Goal: Task Accomplishment & Management: Manage account settings

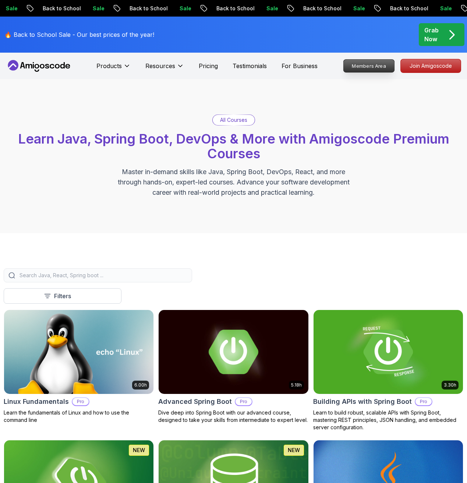
click at [364, 68] on p "Members Area" at bounding box center [369, 66] width 51 height 13
click at [367, 68] on p "Members Area" at bounding box center [369, 66] width 51 height 13
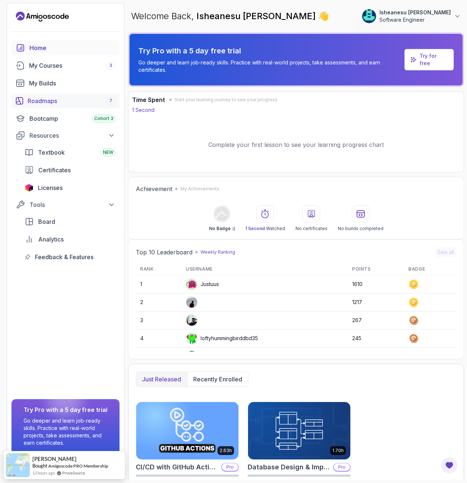
click at [84, 96] on div "Roadmaps 7" at bounding box center [72, 100] width 88 height 9
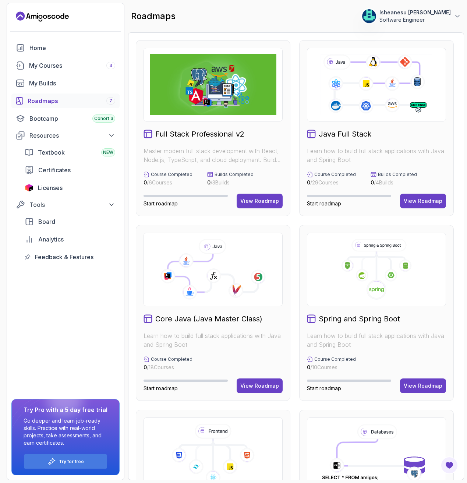
click at [358, 100] on icon at bounding box center [377, 84] width 114 height 63
click at [429, 197] on div "View Roadmap" at bounding box center [423, 200] width 39 height 7
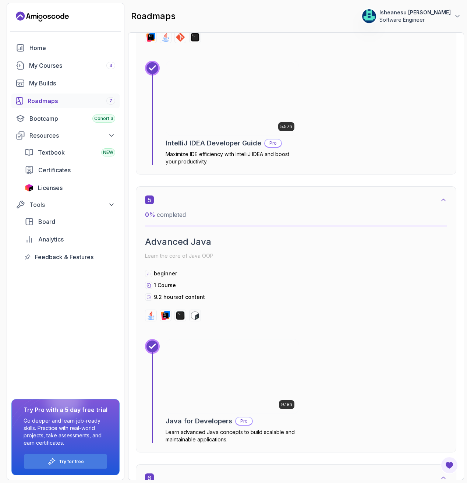
scroll to position [1309, 0]
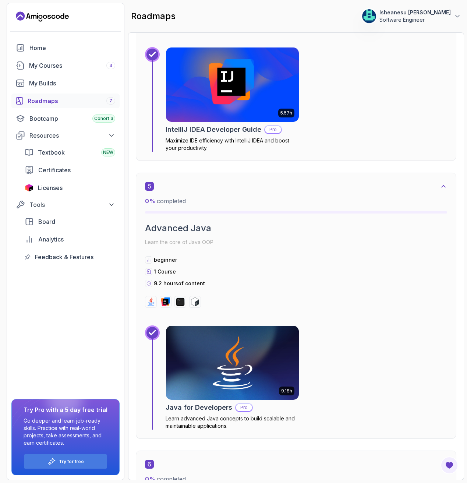
click at [415, 18] on p "Software Engineer" at bounding box center [415, 19] width 71 height 7
click at [405, 88] on p "Billing" at bounding box center [401, 90] width 16 height 9
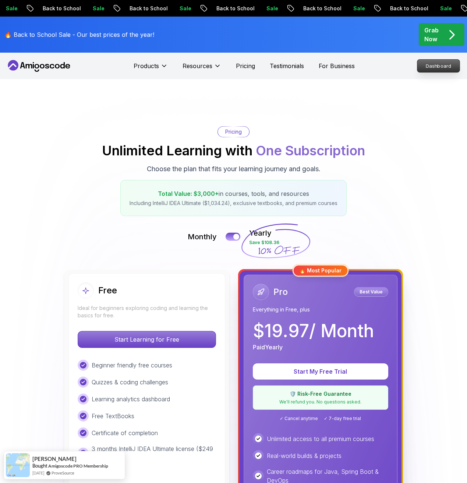
click at [431, 64] on p "Dashboard" at bounding box center [439, 66] width 42 height 13
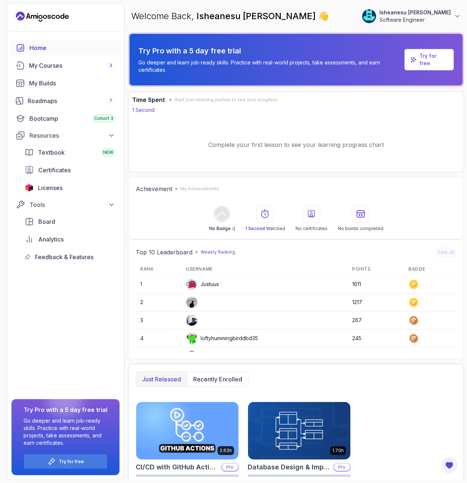
click at [448, 21] on p "Software Engineer" at bounding box center [415, 19] width 71 height 7
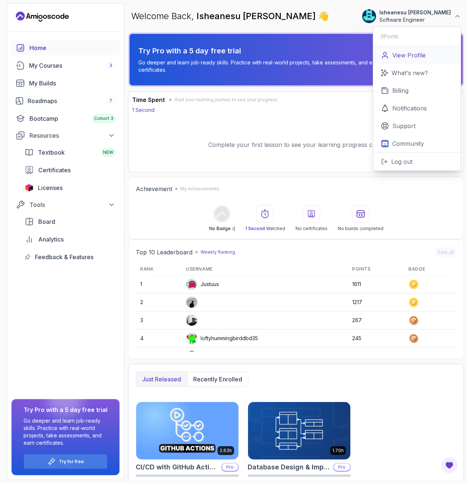
click at [429, 52] on link "View Profile" at bounding box center [417, 55] width 88 height 18
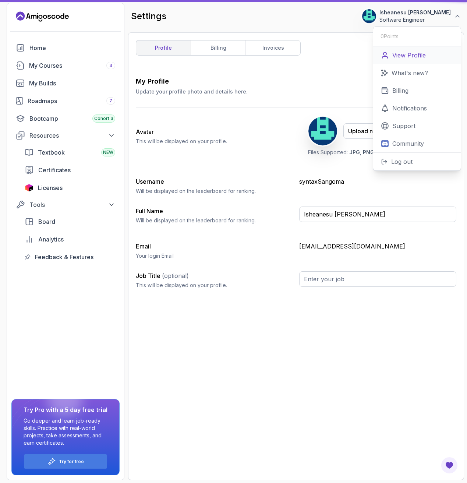
type input "Software Engineer"
click at [236, 332] on div "My Profile Update your profile photo and details here. Save Avatar This will be…" at bounding box center [296, 274] width 321 height 396
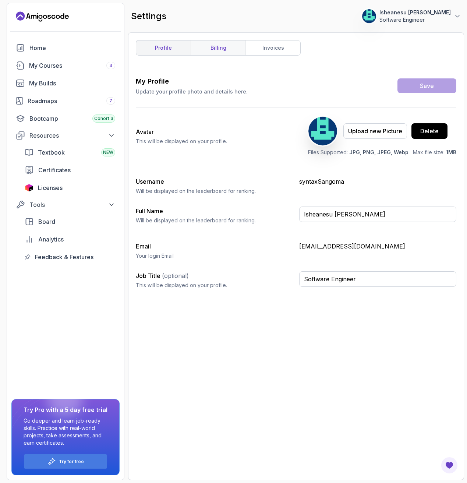
click at [213, 50] on link "billing" at bounding box center [218, 48] width 55 height 15
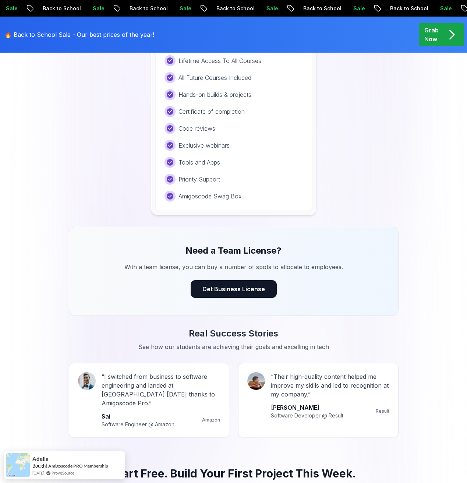
scroll to position [663, 0]
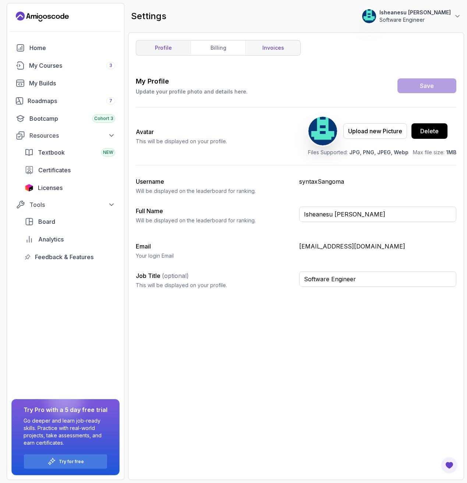
click at [282, 46] on link "invoices" at bounding box center [273, 48] width 55 height 15
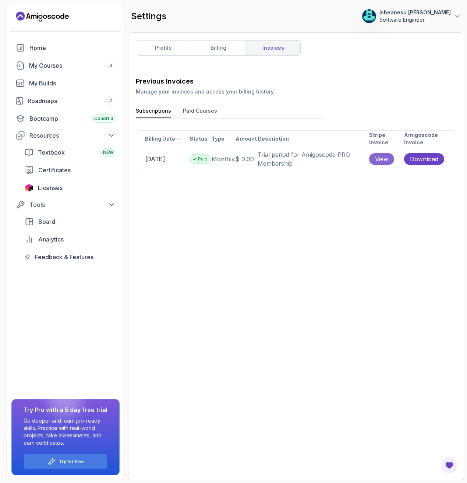
click at [387, 161] on span "View" at bounding box center [381, 159] width 13 height 9
click at [203, 110] on button "Paid Courses" at bounding box center [200, 112] width 34 height 11
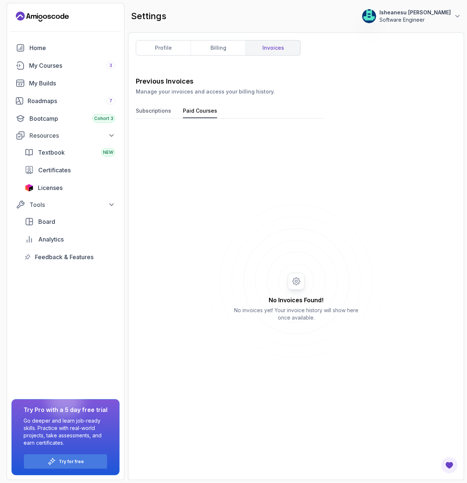
click at [162, 114] on button "Subscriptions" at bounding box center [153, 112] width 35 height 11
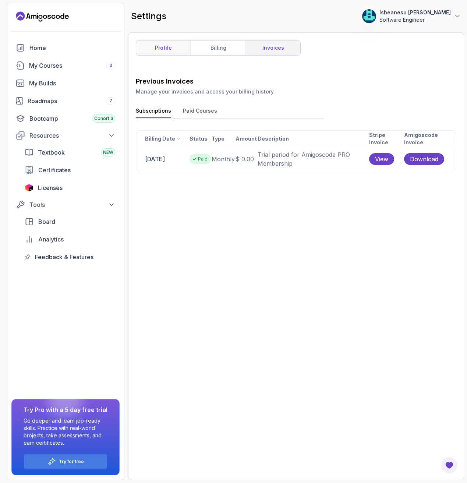
click at [173, 49] on link "profile" at bounding box center [163, 48] width 55 height 15
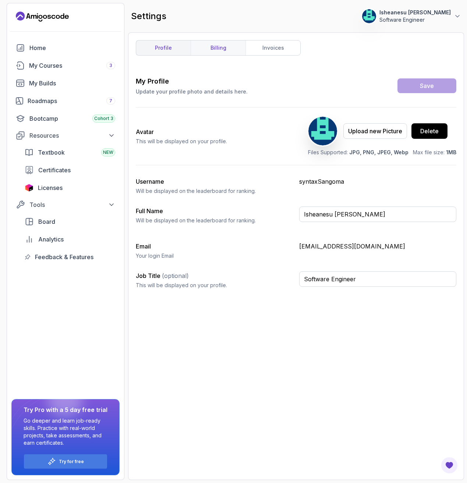
click at [227, 51] on link "billing" at bounding box center [218, 48] width 55 height 15
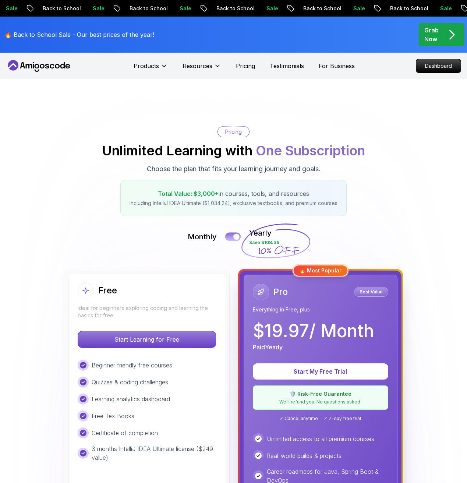
click at [229, 235] on button at bounding box center [232, 236] width 15 height 8
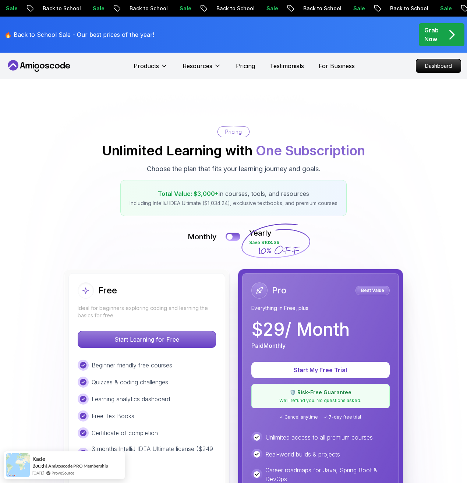
click at [116, 134] on div "Pricing Unlimited Learning with One Subscription Choose the plan that fits your…" at bounding box center [234, 171] width 460 height 90
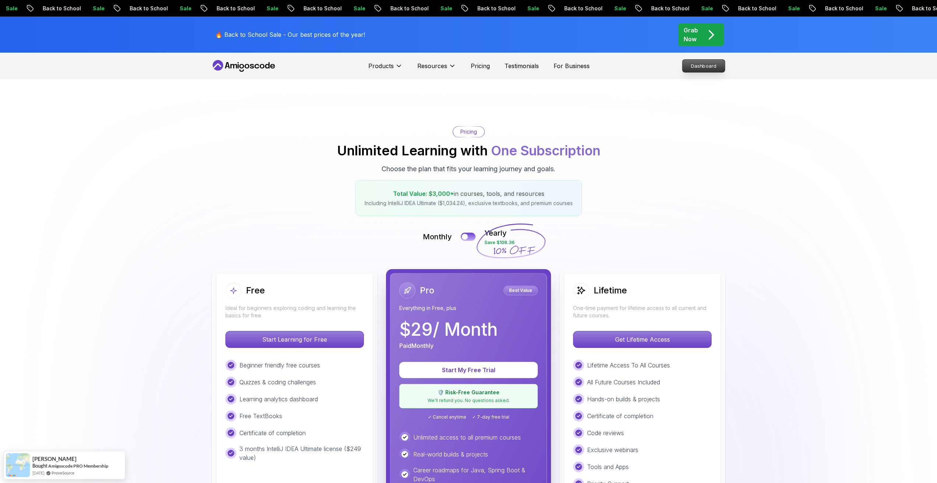
click at [467, 68] on p "Dashboard" at bounding box center [703, 66] width 42 height 13
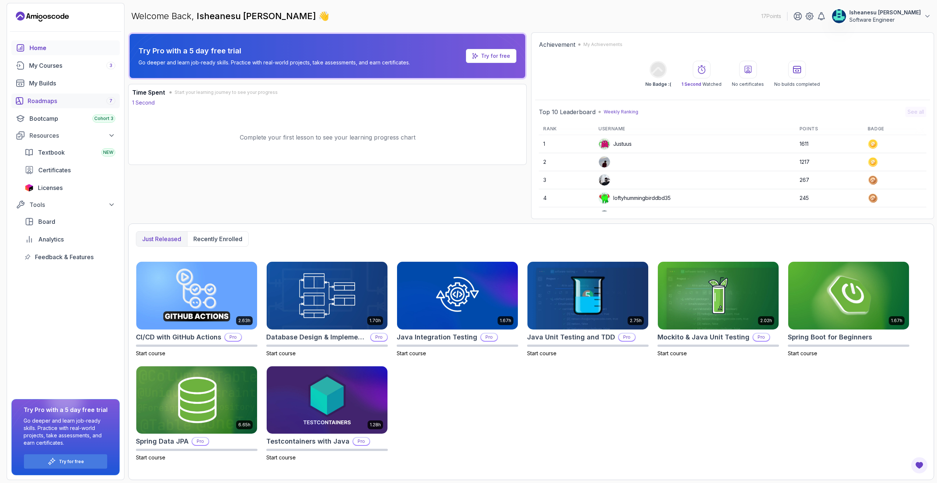
click at [85, 102] on div "Roadmaps 7" at bounding box center [72, 100] width 88 height 9
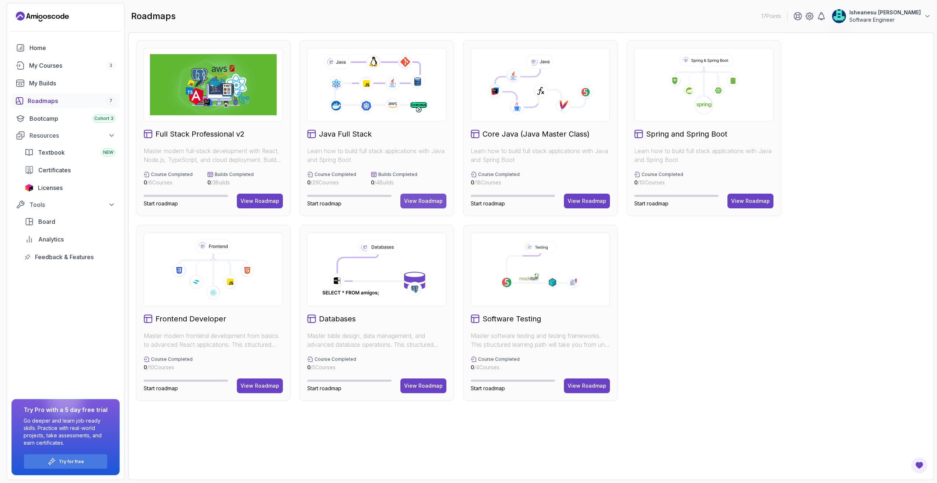
click at [436, 200] on div "View Roadmap" at bounding box center [423, 200] width 39 height 7
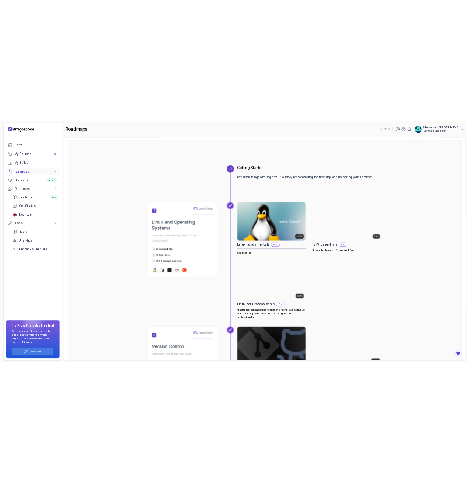
scroll to position [33, 0]
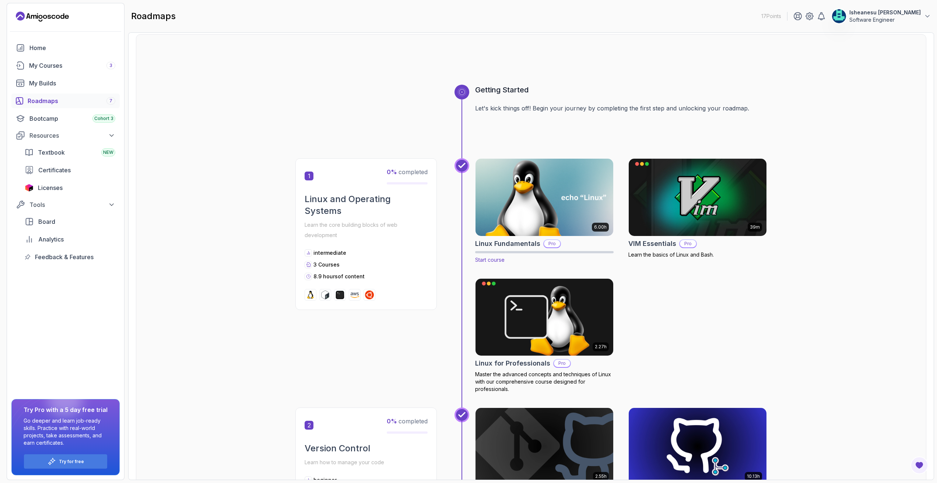
click at [467, 213] on img at bounding box center [544, 197] width 145 height 81
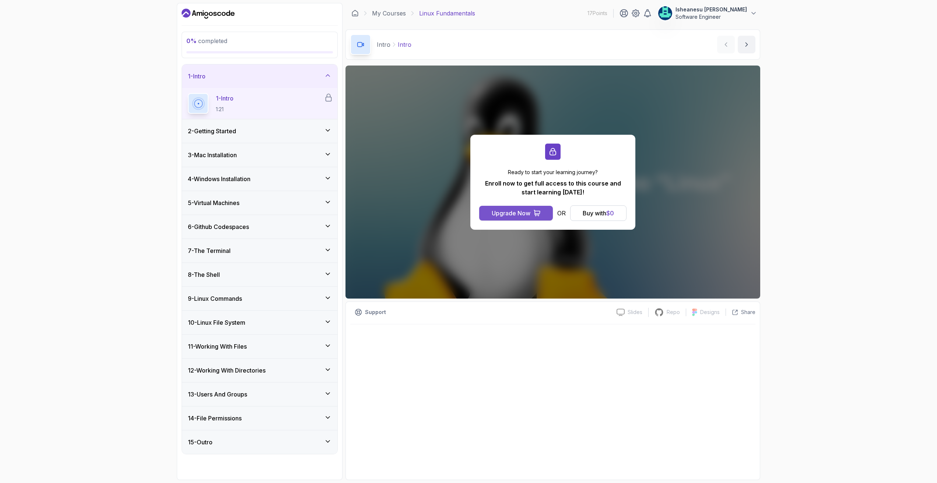
click at [467, 214] on button "Upgrade Now" at bounding box center [516, 213] width 74 height 15
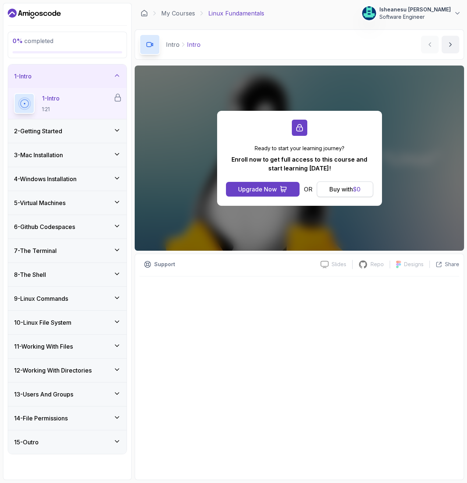
click at [346, 190] on div "Buy with $ 0" at bounding box center [345, 189] width 31 height 9
click at [400, 14] on p "Software Engineer" at bounding box center [415, 16] width 71 height 7
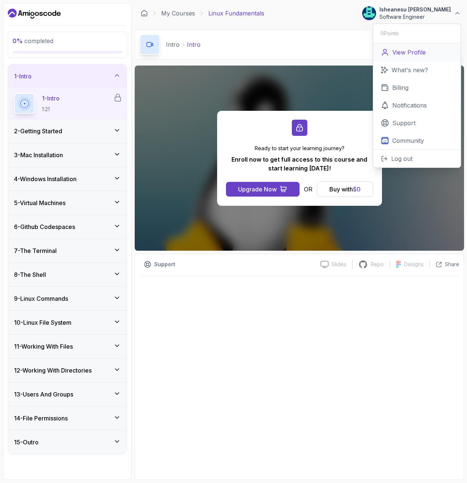
click at [420, 52] on p "View Profile" at bounding box center [410, 52] width 34 height 9
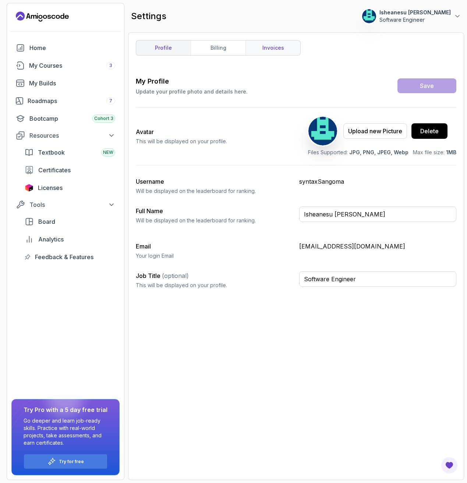
click at [272, 46] on link "invoices" at bounding box center [273, 48] width 55 height 15
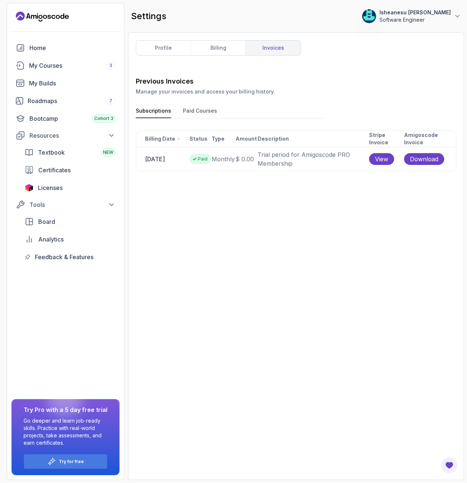
click at [208, 162] on p "Paid" at bounding box center [203, 159] width 10 height 6
click at [427, 164] on span "Download" at bounding box center [424, 159] width 28 height 9
click at [214, 48] on link "billing" at bounding box center [218, 48] width 55 height 15
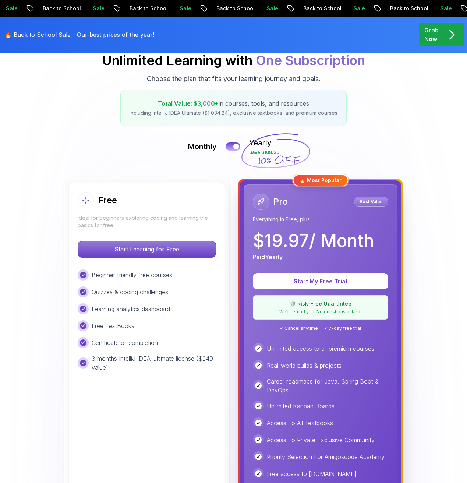
scroll to position [102, 0]
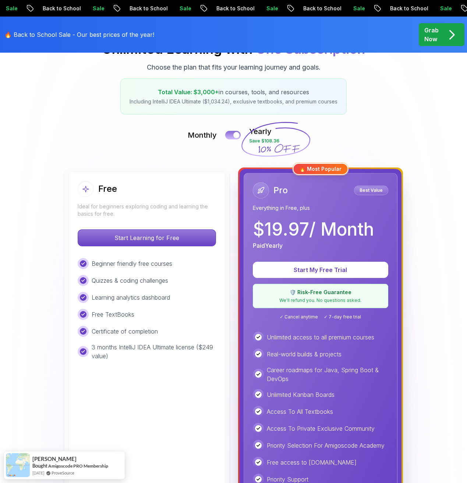
click at [230, 136] on button at bounding box center [232, 135] width 15 height 8
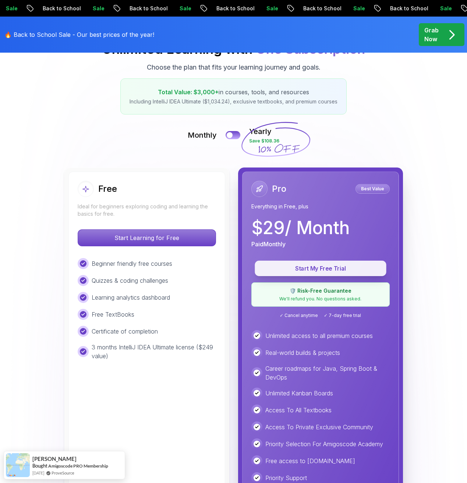
click at [327, 270] on p "Start My Free Trial" at bounding box center [320, 268] width 115 height 8
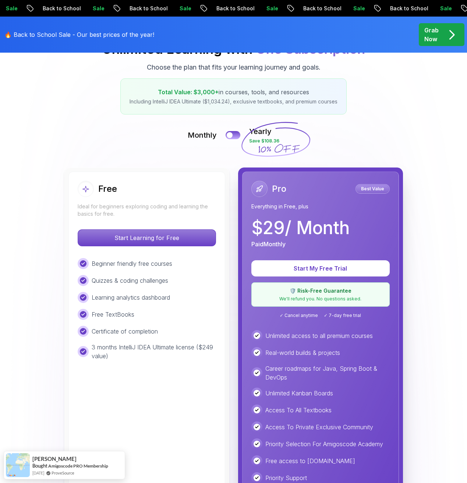
scroll to position [0, 0]
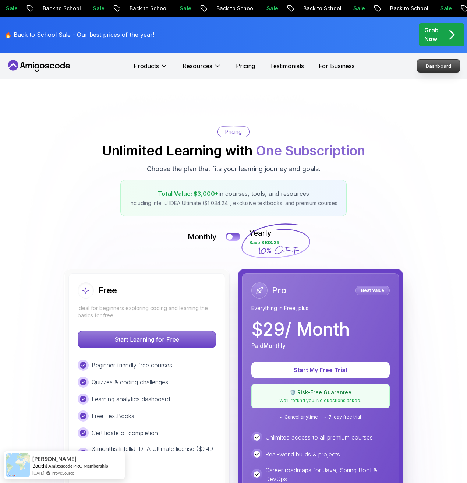
click at [439, 65] on p "Dashboard" at bounding box center [439, 66] width 42 height 13
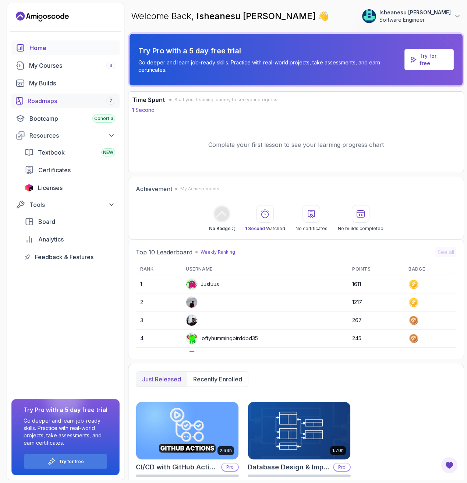
click at [74, 102] on div "Roadmaps 7" at bounding box center [72, 100] width 88 height 9
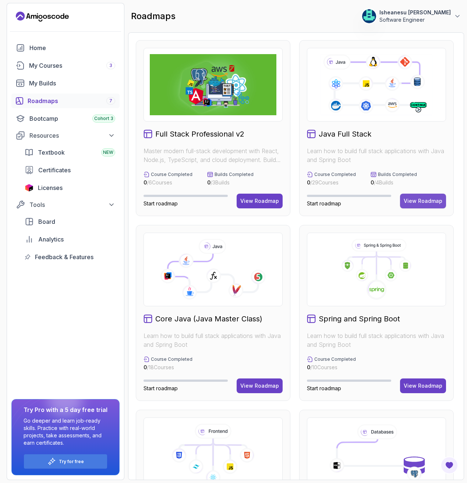
click at [426, 197] on div "View Roadmap" at bounding box center [423, 200] width 39 height 7
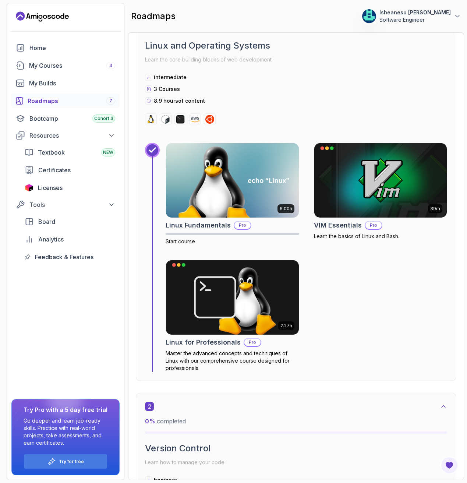
scroll to position [235, 0]
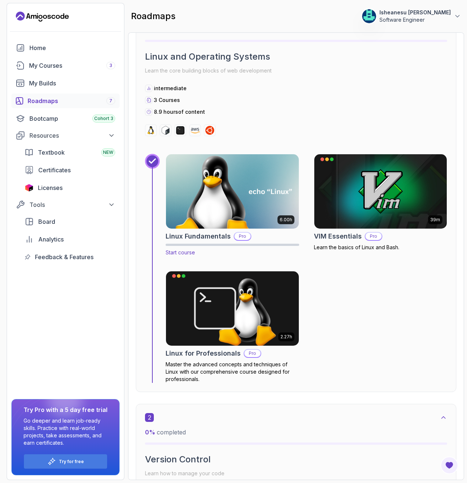
click at [250, 207] on img at bounding box center [233, 191] width 140 height 78
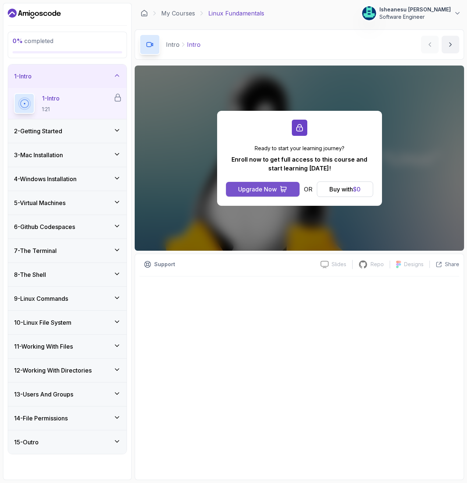
click at [267, 189] on div "Upgrade Now" at bounding box center [257, 189] width 39 height 9
click at [263, 189] on div "Upgrade Now" at bounding box center [257, 189] width 39 height 9
click at [358, 188] on span "$ 0" at bounding box center [357, 189] width 8 height 7
click at [460, 12] on icon at bounding box center [457, 13] width 7 height 7
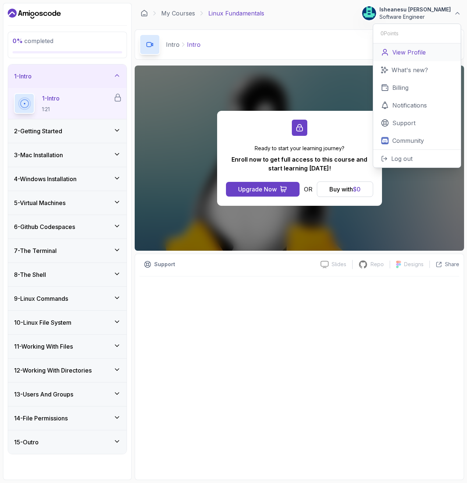
click at [430, 51] on link "View Profile" at bounding box center [417, 52] width 88 height 18
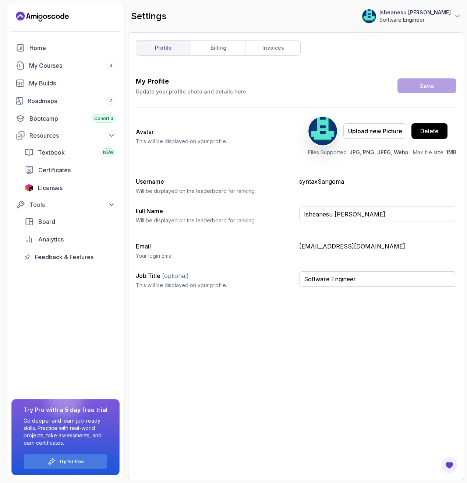
click at [281, 39] on div "profile billing invoices My Profile Update your profile photo and details here.…" at bounding box center [296, 256] width 336 height 448
click at [279, 41] on link "invoices" at bounding box center [273, 48] width 55 height 15
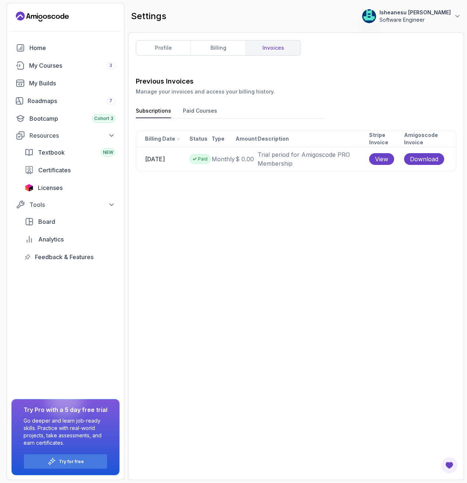
click at [183, 164] on td "[DATE]" at bounding box center [162, 159] width 53 height 24
click at [202, 107] on button "Paid Courses" at bounding box center [200, 112] width 34 height 11
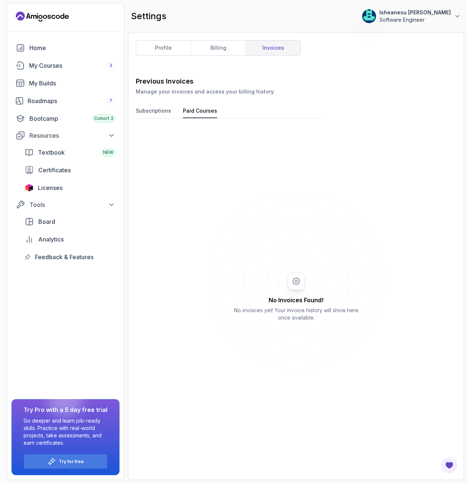
click at [156, 112] on button "Subscriptions" at bounding box center [153, 112] width 35 height 11
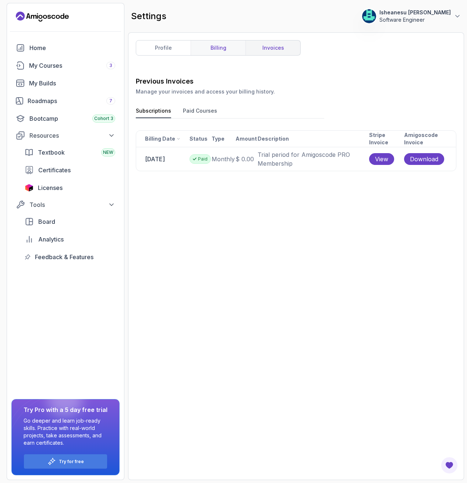
click at [211, 44] on link "billing" at bounding box center [218, 48] width 55 height 15
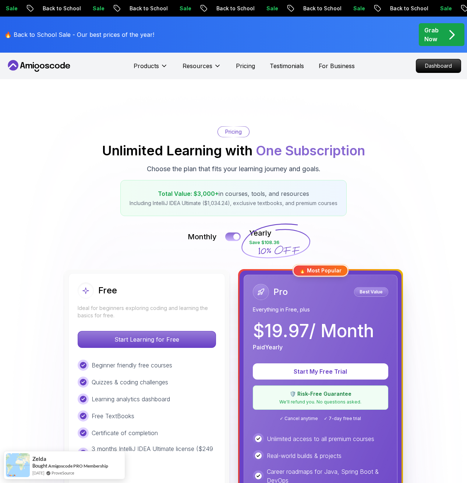
click at [228, 235] on button at bounding box center [232, 236] width 15 height 8
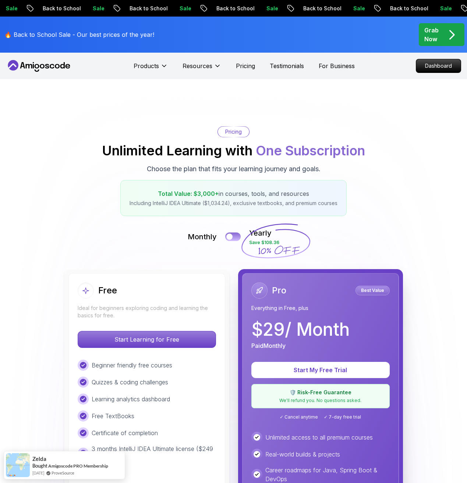
click at [228, 237] on button at bounding box center [232, 236] width 15 height 8
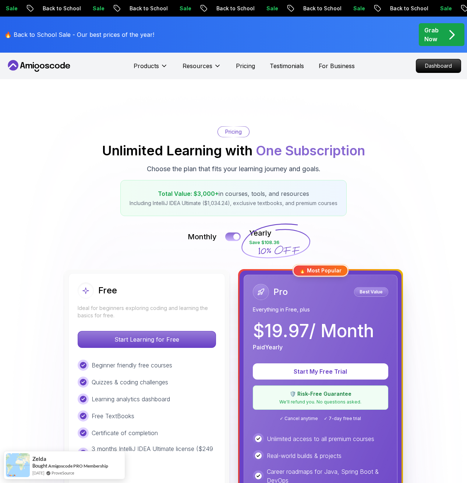
click at [230, 238] on button at bounding box center [232, 236] width 15 height 8
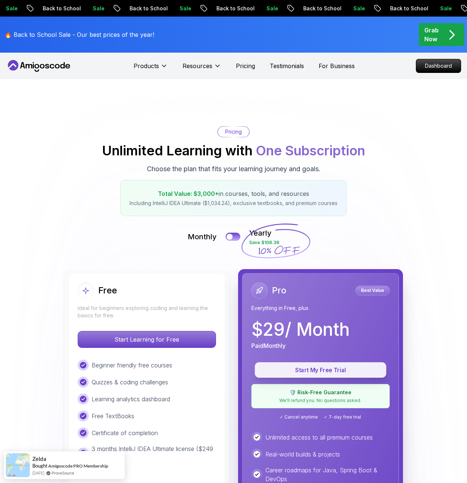
click at [332, 372] on p "Start My Free Trial" at bounding box center [320, 370] width 115 height 8
